Goal: Task Accomplishment & Management: Manage account settings

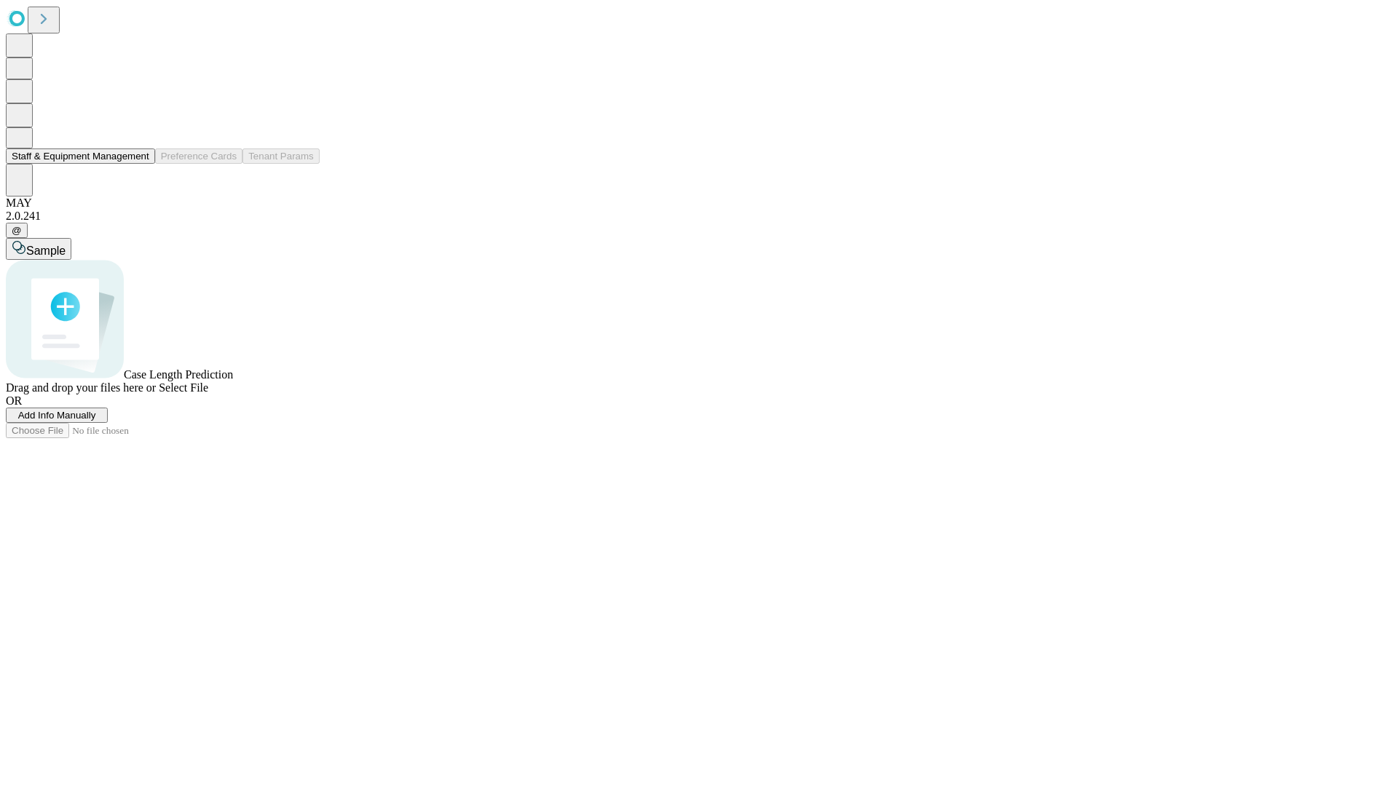
click at [139, 164] on button "Staff & Equipment Management" at bounding box center [80, 156] width 149 height 15
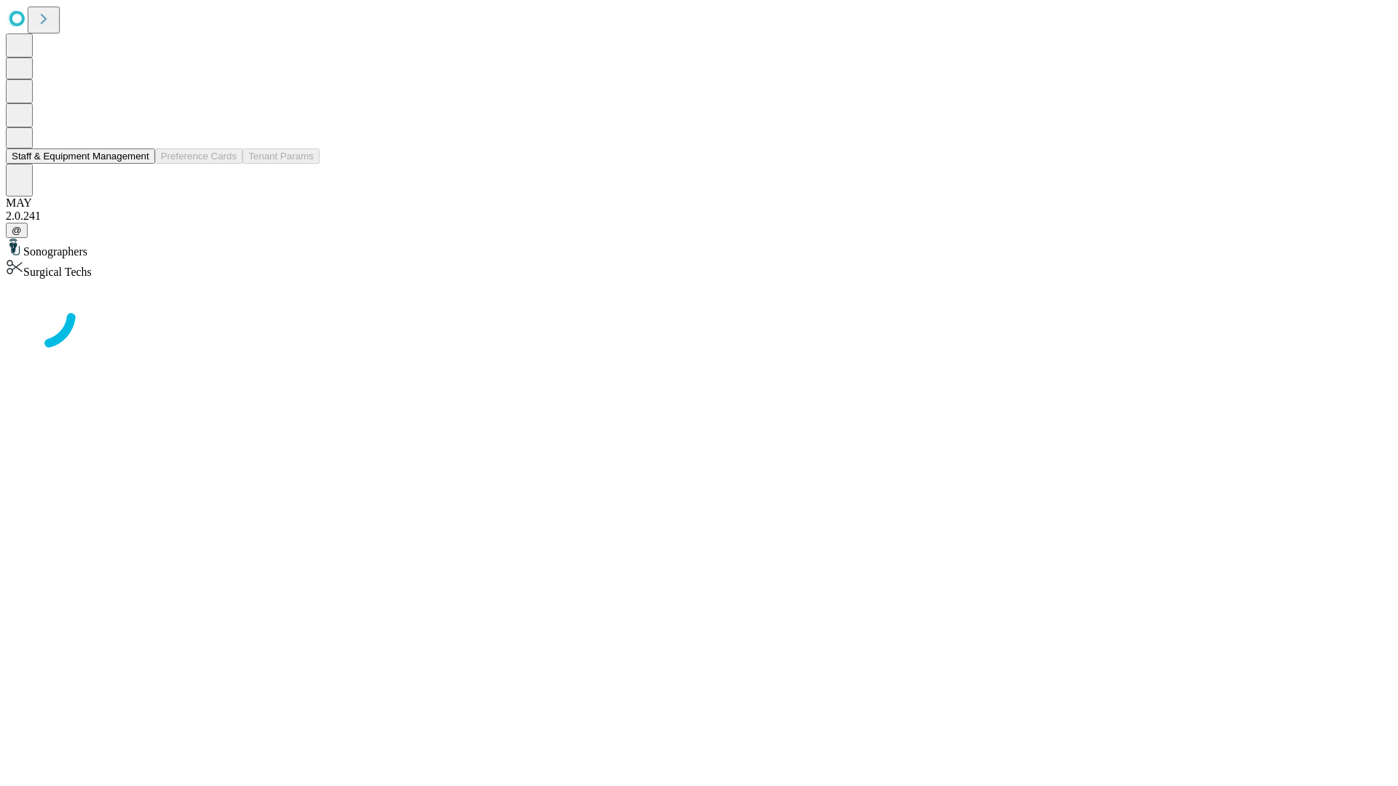
click at [139, 164] on button "Staff & Equipment Management" at bounding box center [80, 156] width 149 height 15
